Goal: Task Accomplishment & Management: Manage account settings

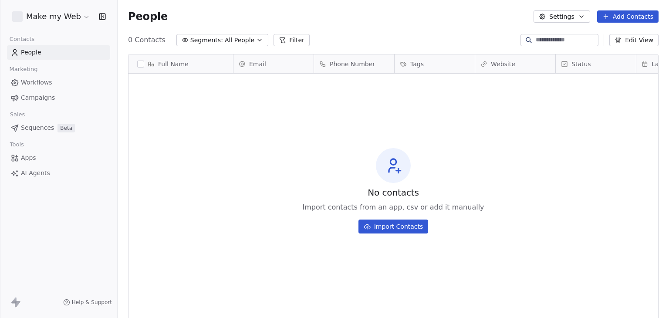
scroll to position [273, 544]
click at [35, 127] on span "Sequences" at bounding box center [37, 127] width 33 height 9
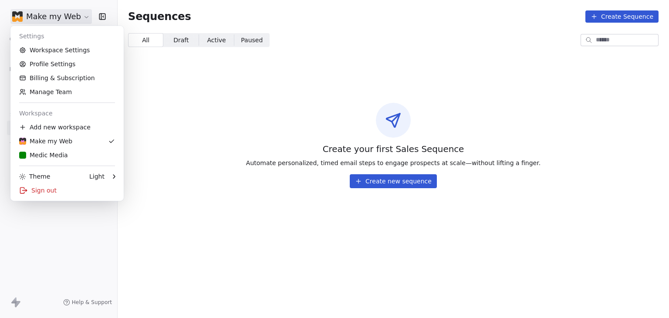
click at [67, 14] on html "Make my Web Contacts People Marketing Workflows Campaigns Sales Sequences Beta …" at bounding box center [334, 159] width 669 height 318
click at [259, 89] on html "Make my Web Contacts People Marketing Workflows Campaigns Sales Sequences Beta …" at bounding box center [334, 159] width 669 height 318
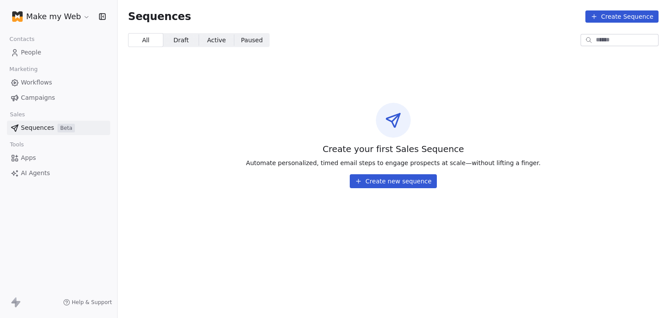
click at [67, 15] on html "Make my Web Contacts People Marketing Workflows Campaigns Sales Sequences Beta …" at bounding box center [334, 159] width 669 height 318
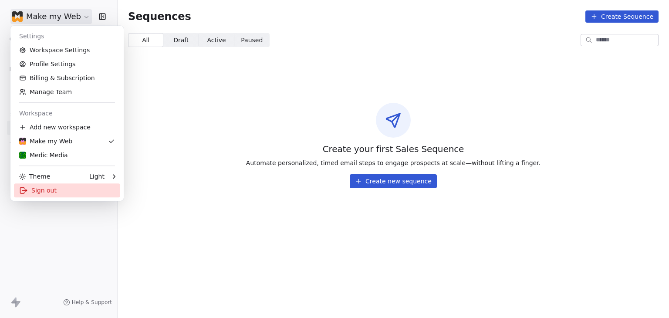
click at [64, 187] on div "Sign out" at bounding box center [67, 190] width 106 height 14
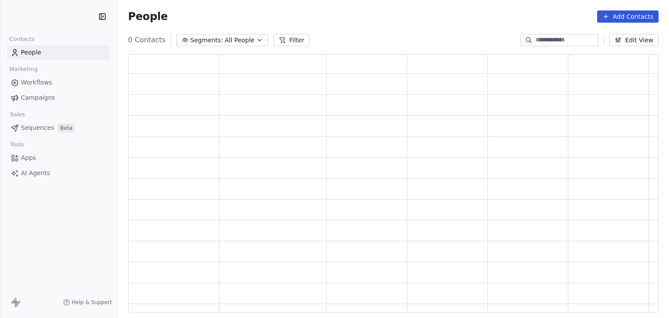
scroll to position [252, 523]
